Goal: Task Accomplishment & Management: Complete application form

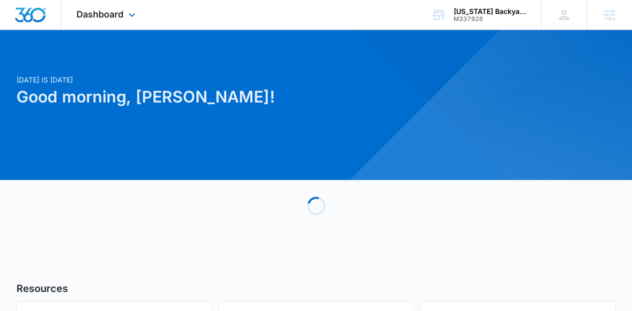
click at [118, 5] on div "Dashboard Apps Reputation Websites Forms CRM Email Social Content Ads Intellige…" at bounding box center [106, 14] width 91 height 29
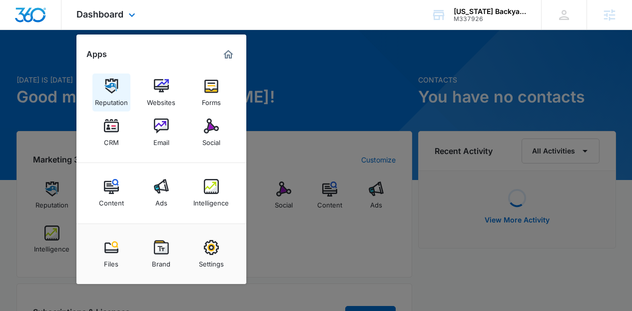
click at [119, 86] on link "Reputation" at bounding box center [111, 92] width 38 height 38
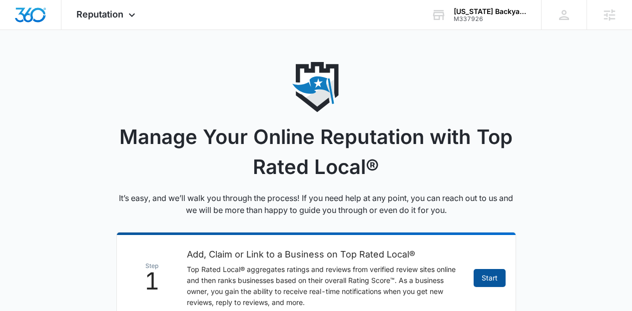
click at [494, 279] on link "Start" at bounding box center [490, 278] width 32 height 18
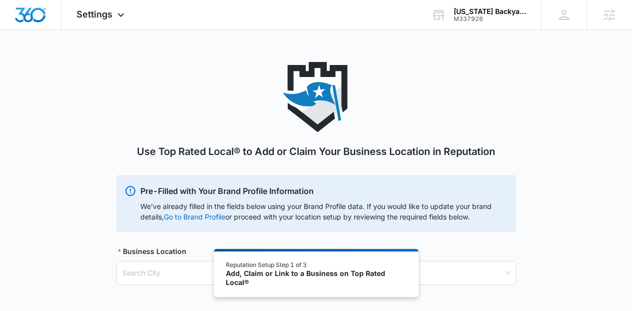
scroll to position [55, 0]
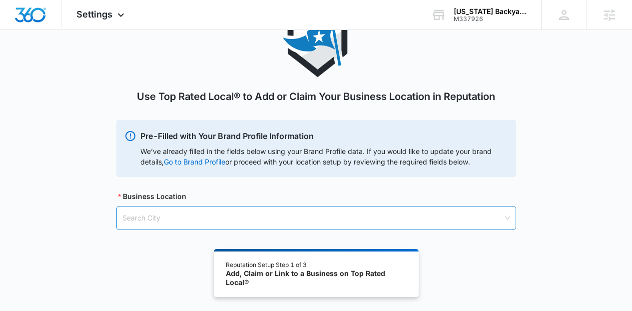
click at [461, 226] on input "search" at bounding box center [312, 217] width 381 height 23
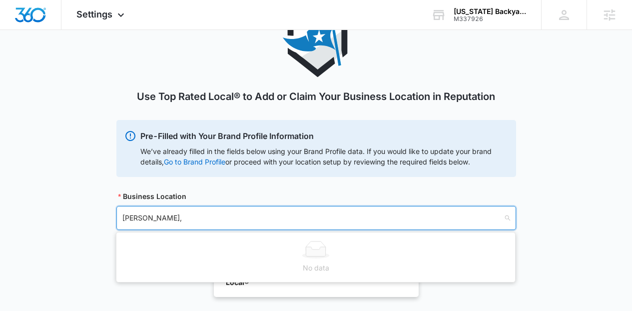
type input "[PERSON_NAME]"
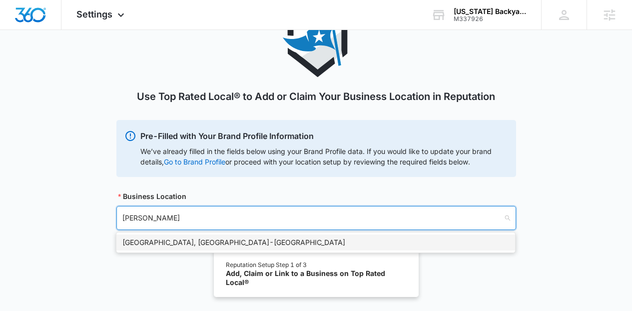
click at [223, 248] on div "[GEOGRAPHIC_DATA], [GEOGRAPHIC_DATA] - [GEOGRAPHIC_DATA]" at bounding box center [315, 242] width 399 height 16
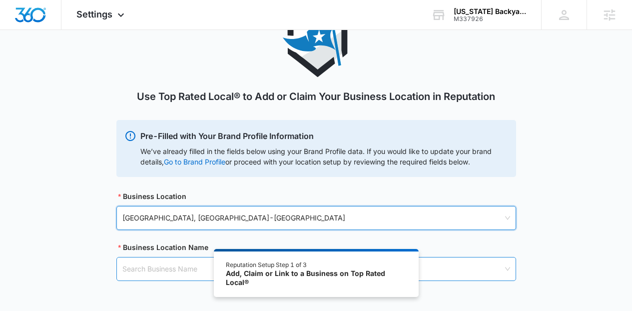
click at [189, 264] on input "search" at bounding box center [312, 268] width 381 height 23
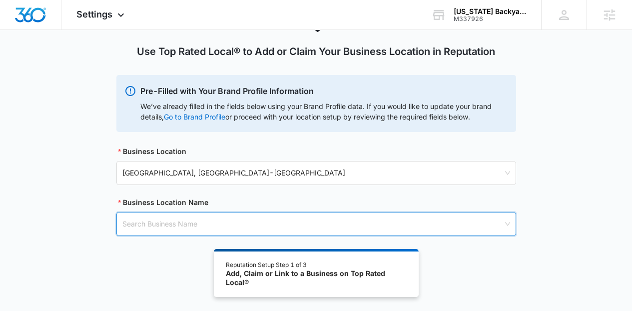
scroll to position [100, 0]
click at [292, 222] on input "search" at bounding box center [312, 223] width 381 height 23
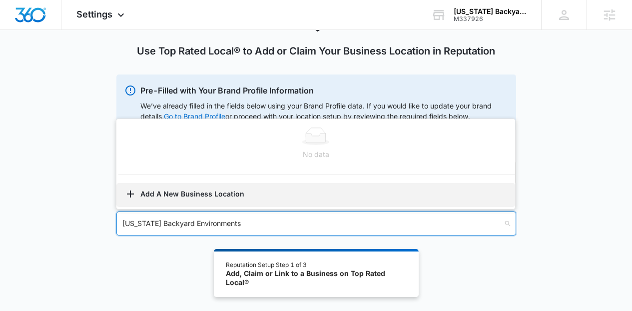
type input "[US_STATE] Backyard Environments"
click at [191, 199] on button "Add A New Business Location" at bounding box center [315, 195] width 399 height 24
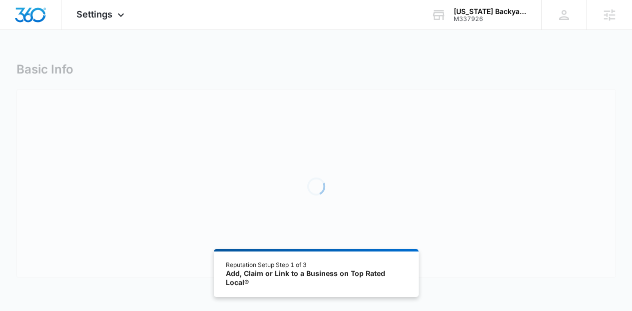
select select "[US_STATE]"
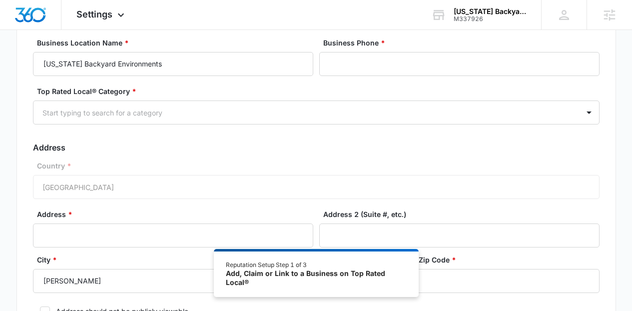
scroll to position [84, 0]
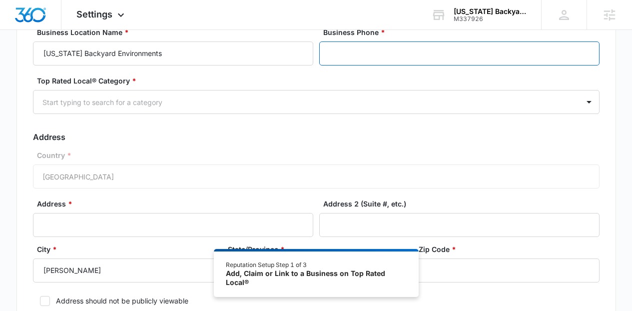
click at [358, 64] on input "Business Phone *" at bounding box center [459, 53] width 280 height 24
paste input "[PHONE_NUMBER]"
type input "[PHONE_NUMBER]"
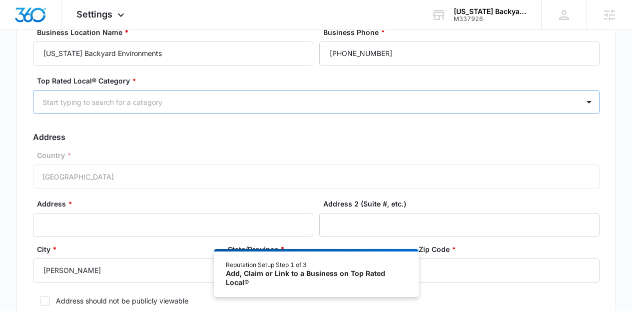
click at [262, 100] on div at bounding box center [304, 102] width 524 height 12
type input "pool"
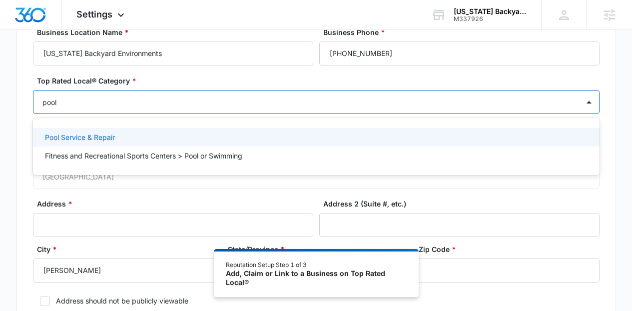
click at [139, 130] on div "Pool Service & Repair" at bounding box center [316, 137] width 567 height 18
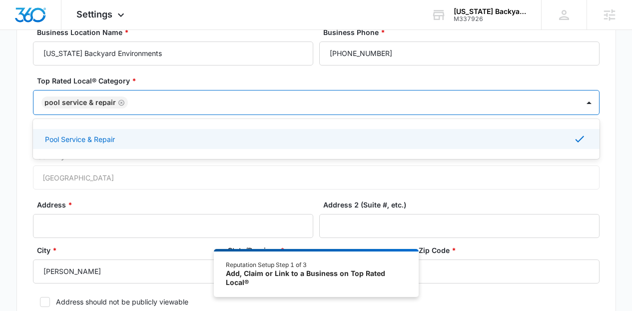
click at [319, 188] on div "Country * [GEOGRAPHIC_DATA]" at bounding box center [316, 170] width 567 height 38
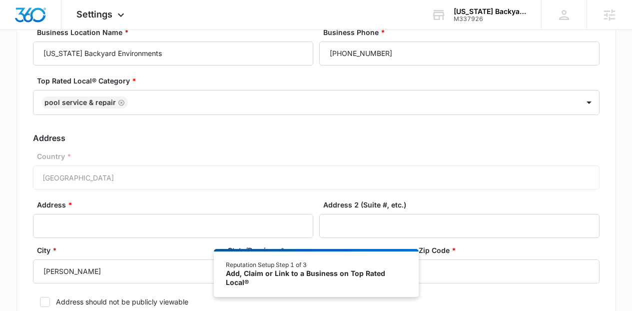
click at [270, 213] on div "Address *" at bounding box center [173, 218] width 280 height 38
click at [265, 221] on input "Address *" at bounding box center [173, 226] width 280 height 24
type input "123 Not Visible"
click at [92, 295] on form "Business Location Name * [US_STATE] Backyard Environments Business Phone * [PHO…" at bounding box center [316, 184] width 567 height 314
click at [82, 302] on label "Address should not be publicly viewable" at bounding box center [316, 301] width 567 height 10
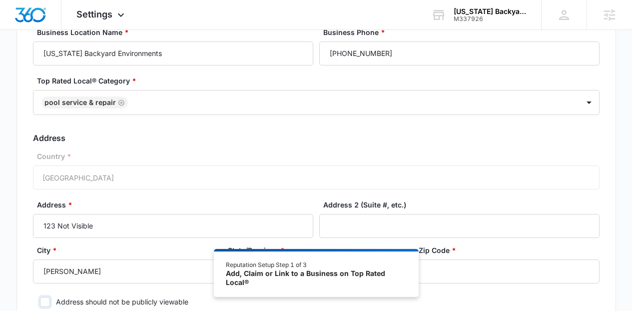
click at [40, 302] on input "Address should not be publicly viewable" at bounding box center [36, 301] width 7 height 7
checkbox input "true"
click at [501, 272] on input "Zip Code *" at bounding box center [507, 271] width 185 height 24
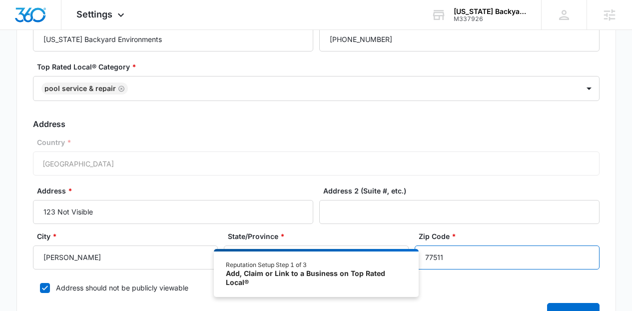
scroll to position [194, 0]
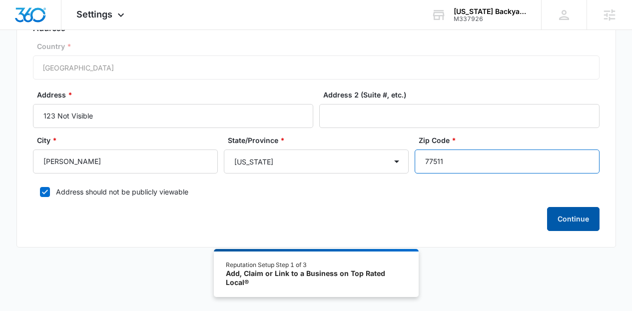
type input "77511"
click at [577, 220] on button "Continue" at bounding box center [573, 219] width 52 height 24
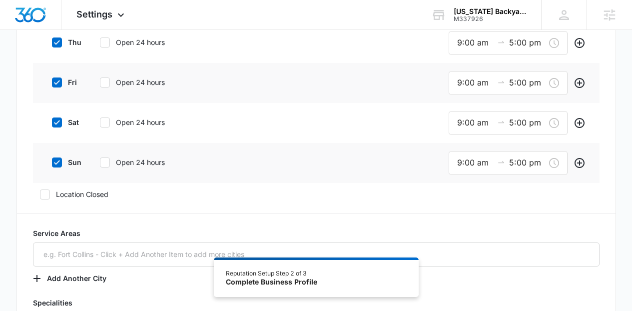
scroll to position [467, 0]
click at [72, 122] on label "sat" at bounding box center [65, 122] width 40 height 10
click at [52, 122] on input "sat" at bounding box center [48, 122] width 7 height 7
checkbox input "false"
click at [70, 167] on div "sun Open 24 hours" at bounding box center [120, 161] width 151 height 22
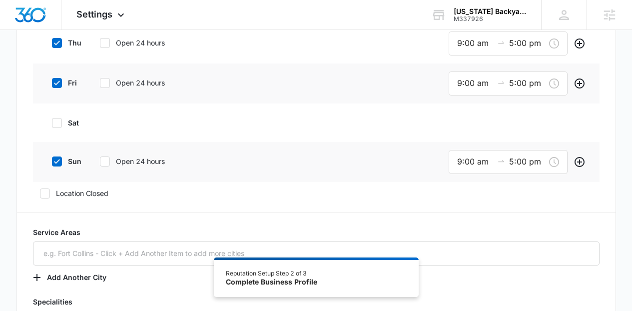
click at [68, 162] on label "sun" at bounding box center [65, 161] width 40 height 10
click at [52, 162] on input "sun" at bounding box center [48, 161] width 7 height 7
checkbox input "false"
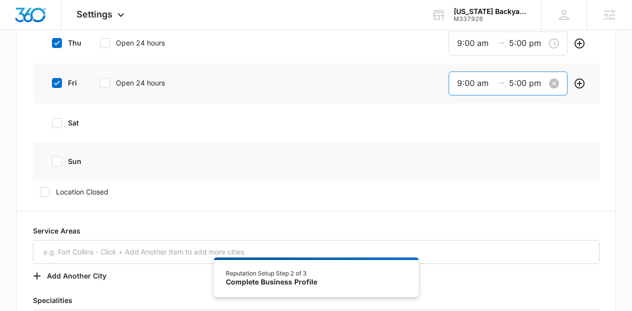
click at [523, 87] on input "5:00 pm" at bounding box center [527, 83] width 36 height 12
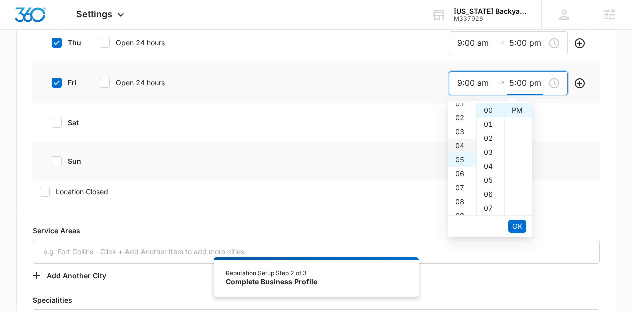
click at [460, 145] on div "04" at bounding box center [462, 146] width 28 height 14
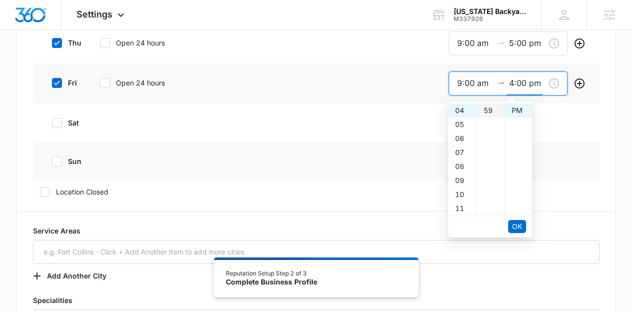
click at [491, 113] on div "59" at bounding box center [490, 110] width 27 height 14
type input "4:59 pm"
click at [525, 225] on button "OK" at bounding box center [517, 226] width 18 height 13
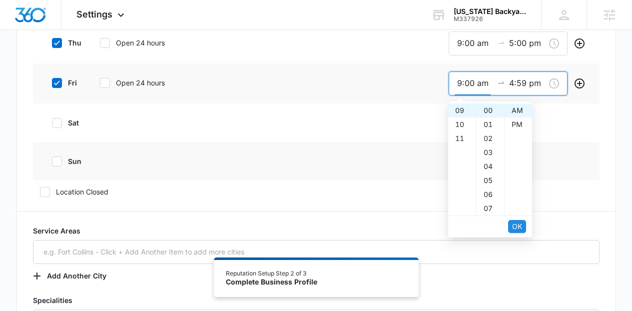
click at [525, 225] on button "OK" at bounding box center [517, 226] width 18 height 13
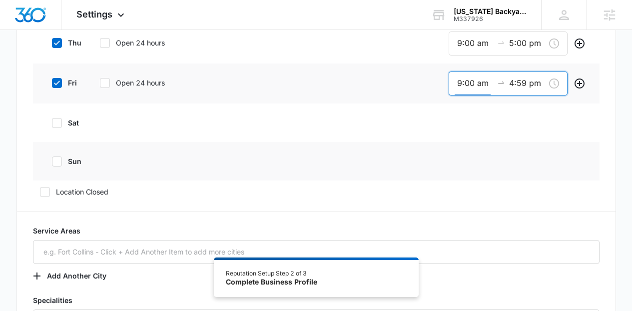
scroll to position [235, 0]
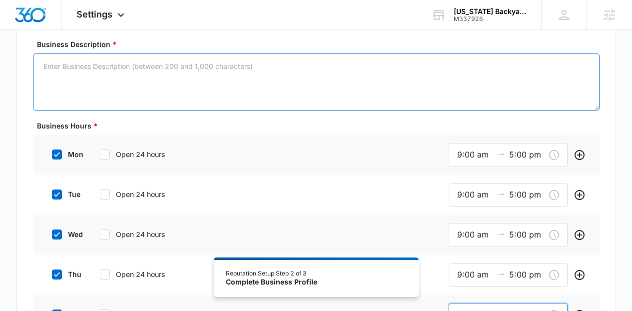
click at [483, 82] on textarea "Business Description *" at bounding box center [316, 81] width 567 height 57
paste textarea "Based in [GEOGRAPHIC_DATA], [GEOGRAPHIC_DATA], [US_STATE] Backyard Environments…"
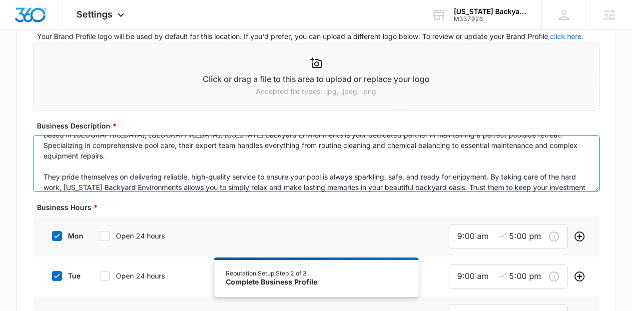
scroll to position [763, 0]
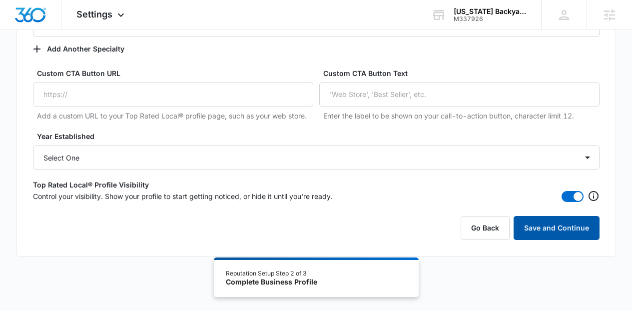
type textarea "Based in [GEOGRAPHIC_DATA], [GEOGRAPHIC_DATA], [US_STATE] Backyard Environments…"
click at [554, 231] on button "Save and Continue" at bounding box center [557, 228] width 86 height 24
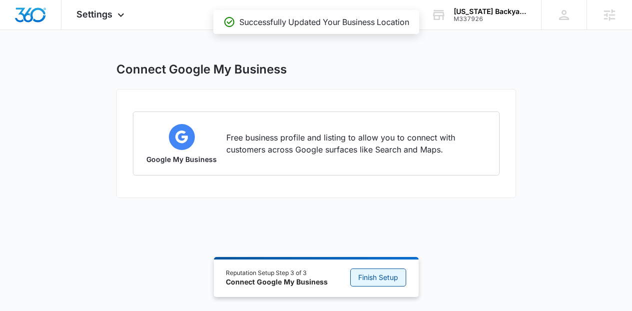
click at [399, 275] on button "Finish Setup" at bounding box center [378, 277] width 56 height 18
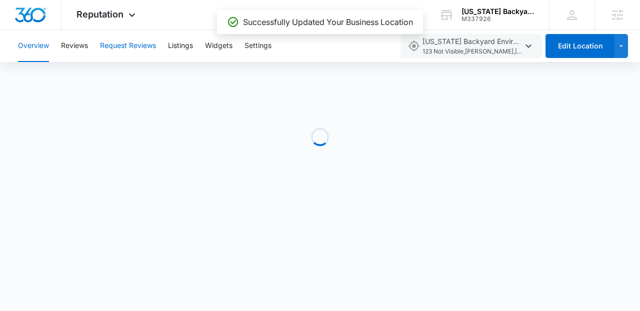
click at [128, 39] on button "Request Reviews" at bounding box center [128, 46] width 56 height 32
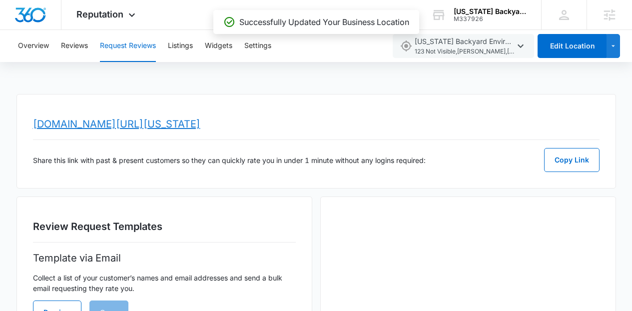
click at [190, 118] on link "[DOMAIN_NAME][URL][US_STATE]" at bounding box center [116, 124] width 167 height 12
